Goal: Information Seeking & Learning: Understand process/instructions

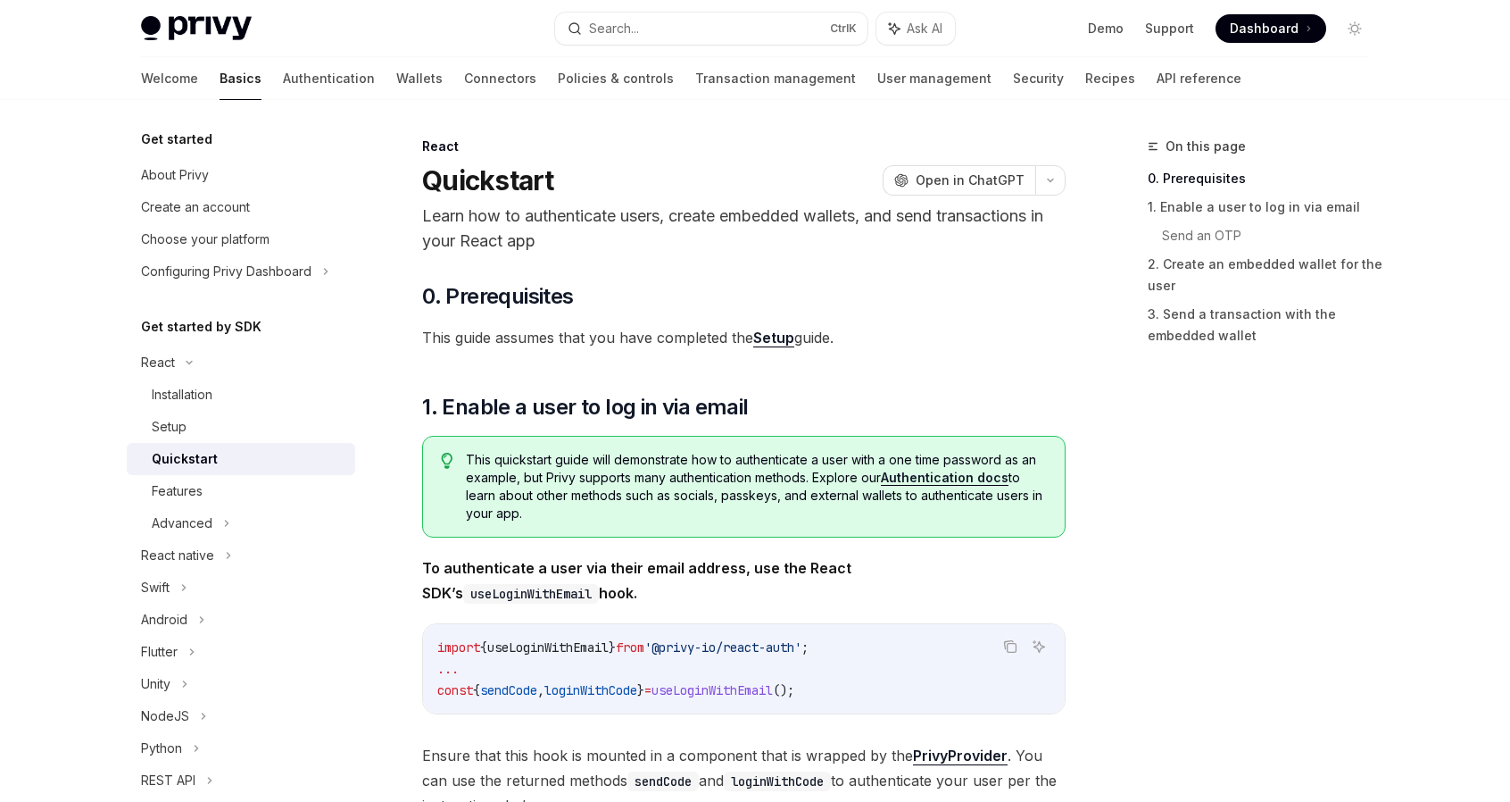
scroll to position [179, 0]
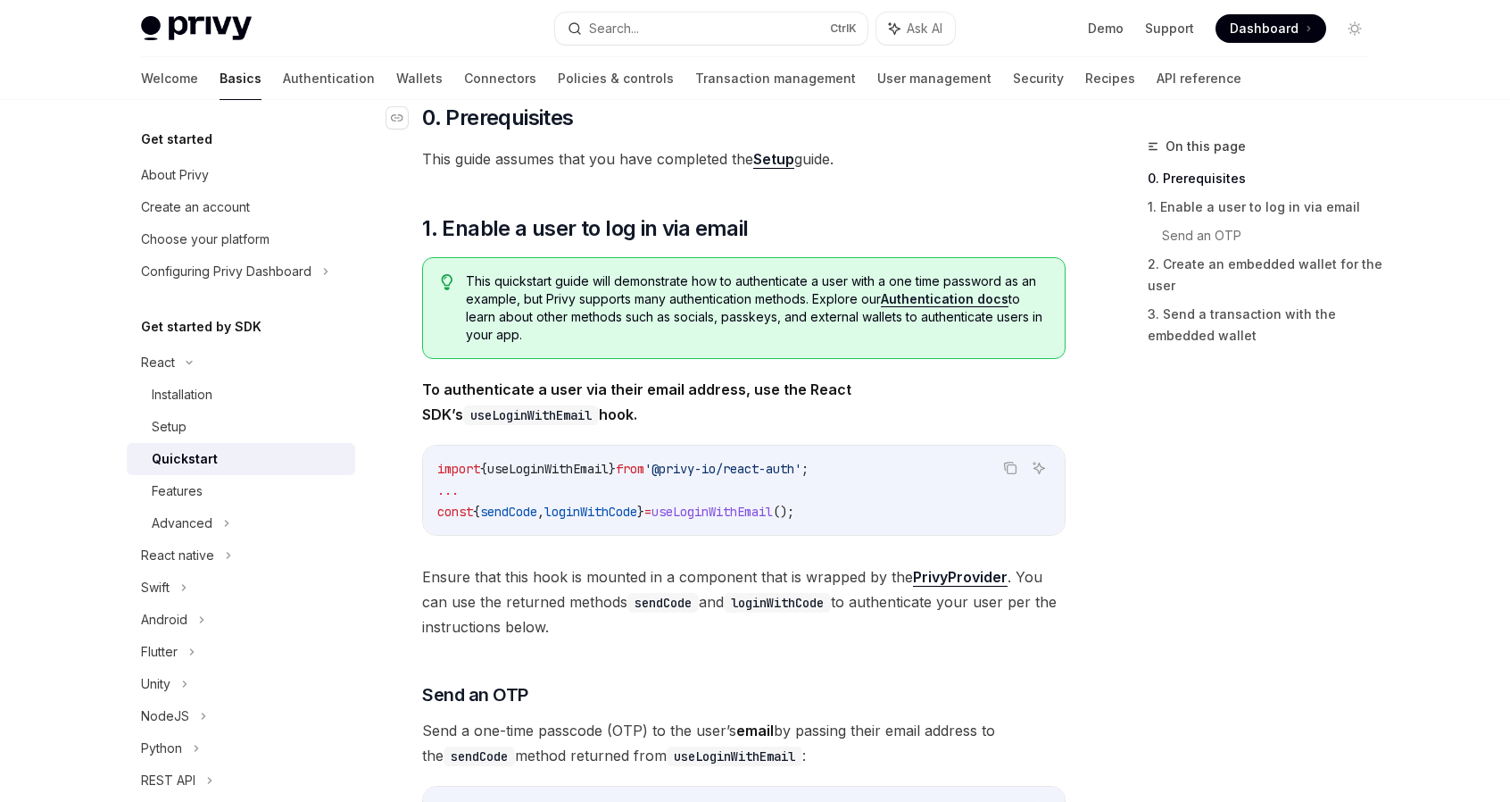
drag, startPoint x: 874, startPoint y: 160, endPoint x: 420, endPoint y: 124, distance: 455.8
drag, startPoint x: 420, startPoint y: 160, endPoint x: 903, endPoint y: 149, distance: 483.9
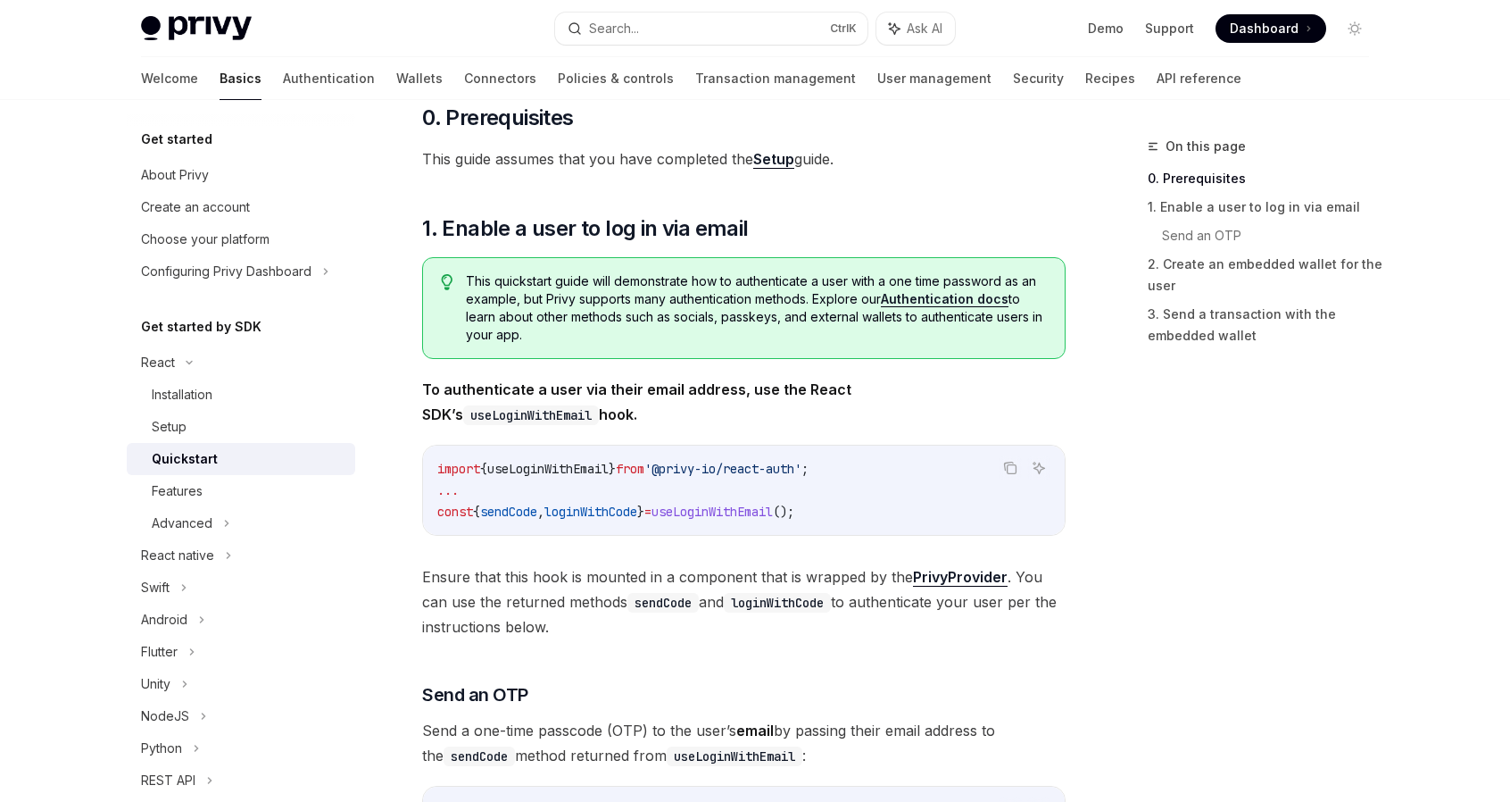
drag, startPoint x: 861, startPoint y: 185, endPoint x: 905, endPoint y: 262, distance: 88.8
click at [798, 233] on h2 "​ 1. Enable a user to log in via email" at bounding box center [744, 228] width 644 height 29
drag, startPoint x: 789, startPoint y: 229, endPoint x: 421, endPoint y: 240, distance: 367.9
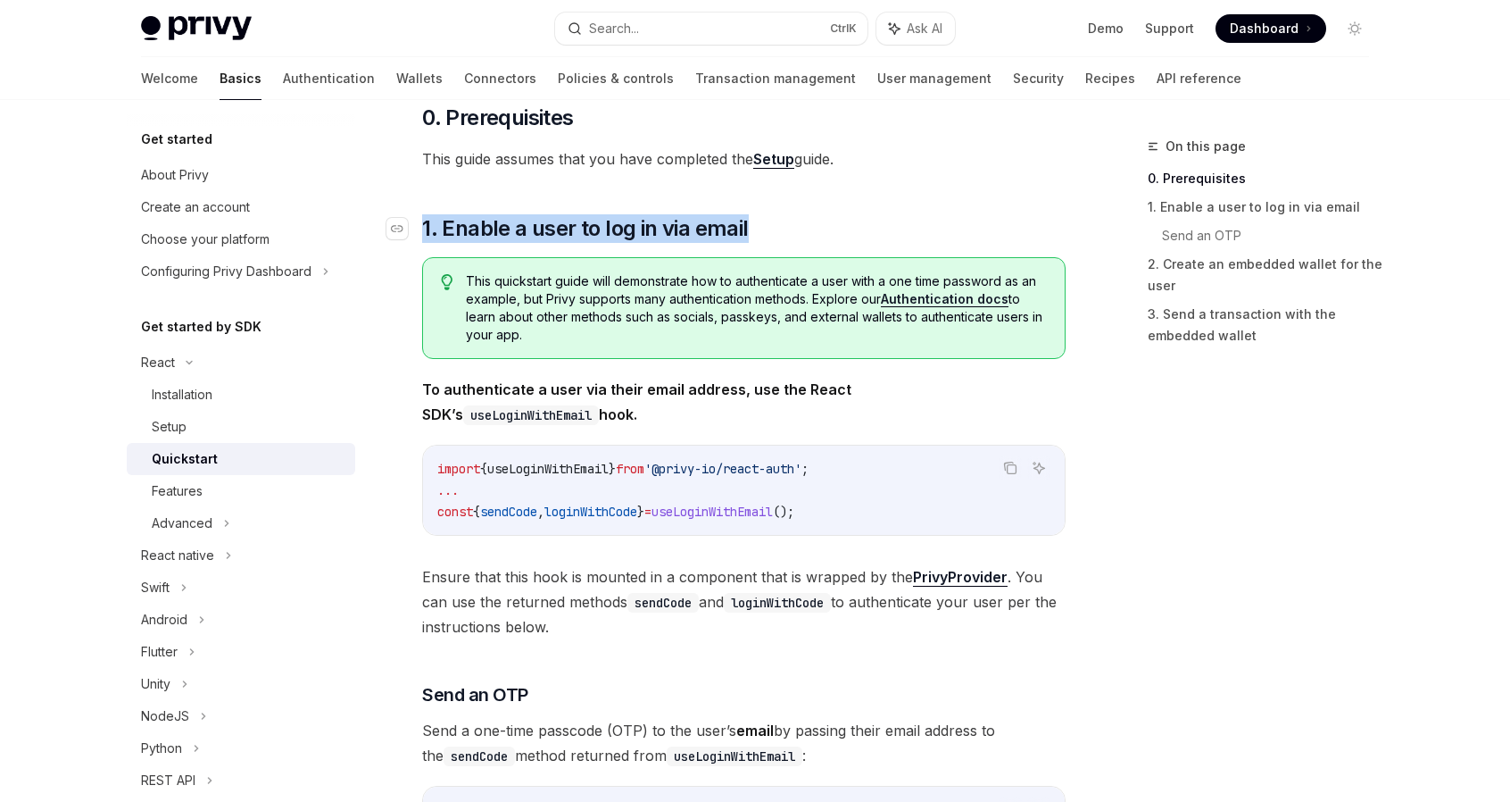
click at [422, 240] on h2 "​ 1. Enable a user to log in via email" at bounding box center [744, 228] width 644 height 29
drag, startPoint x: 464, startPoint y: 276, endPoint x: 553, endPoint y: 347, distance: 114.3
click at [553, 347] on div "This quickstart guide will demonstrate how to authenticate a user with a one ti…" at bounding box center [744, 308] width 644 height 102
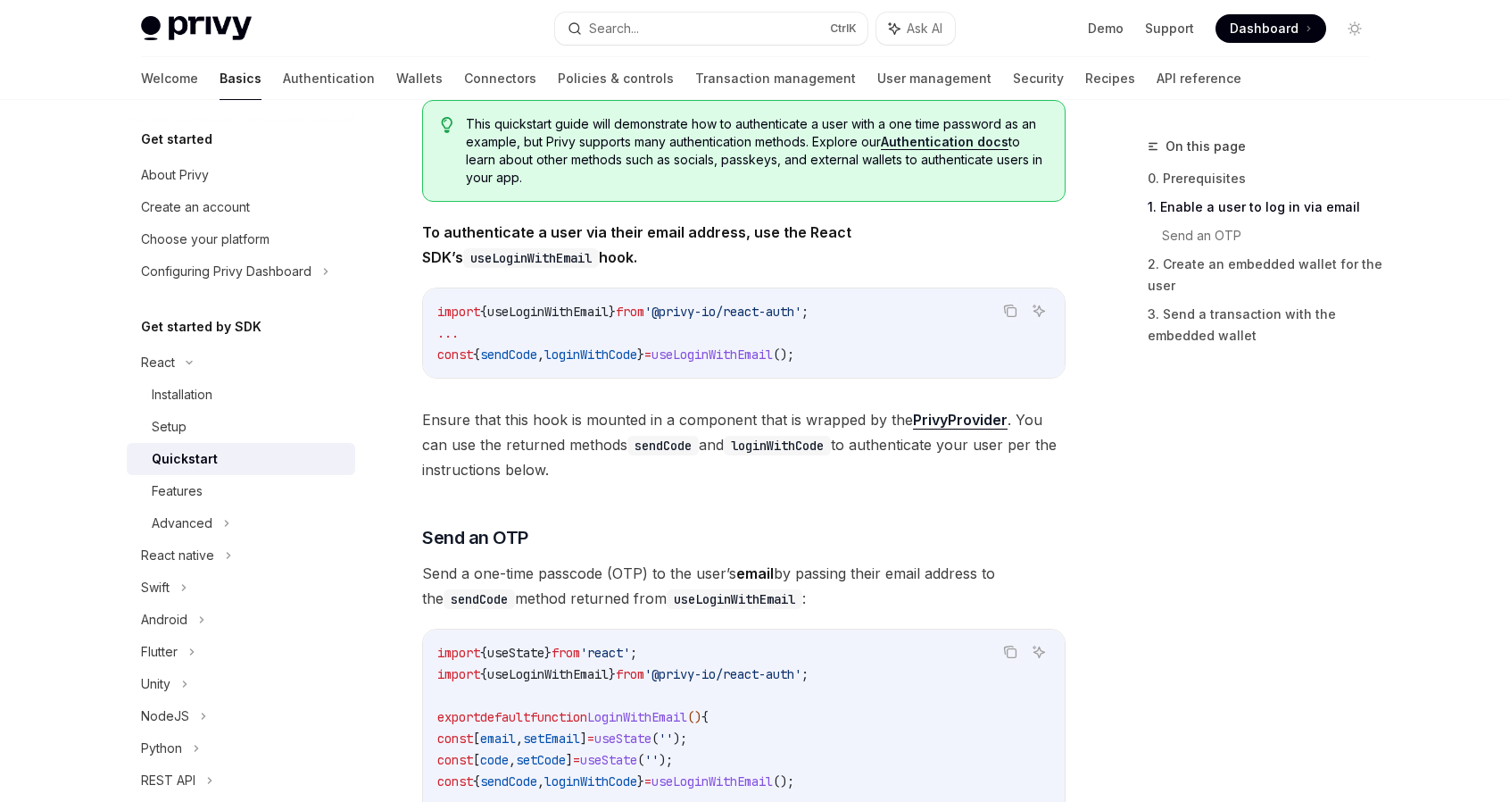
scroll to position [357, 0]
